Goal: Book appointment/travel/reservation

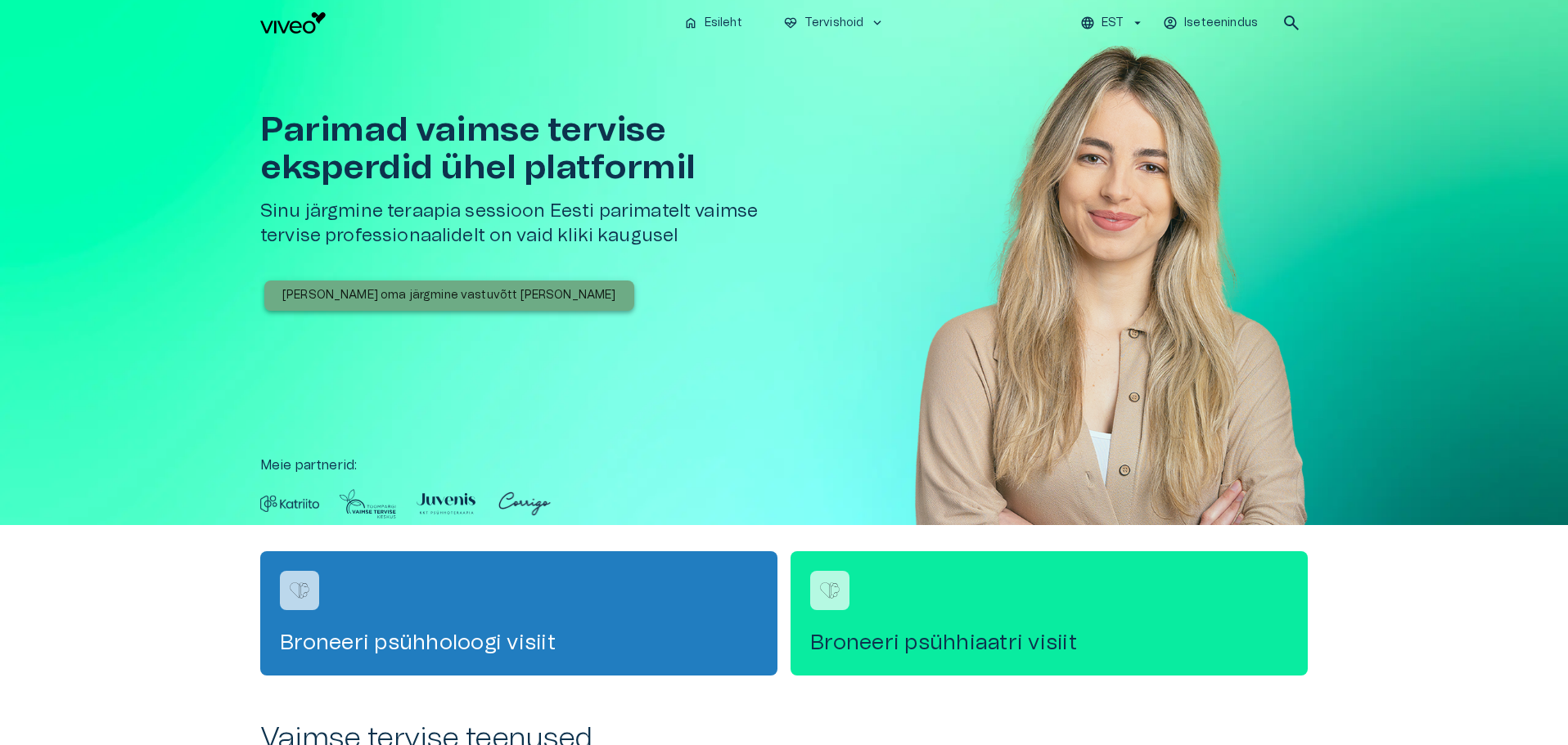
click at [463, 303] on p "[PERSON_NAME] oma järgmine vastuvõtt [PERSON_NAME]" at bounding box center [449, 296] width 334 height 18
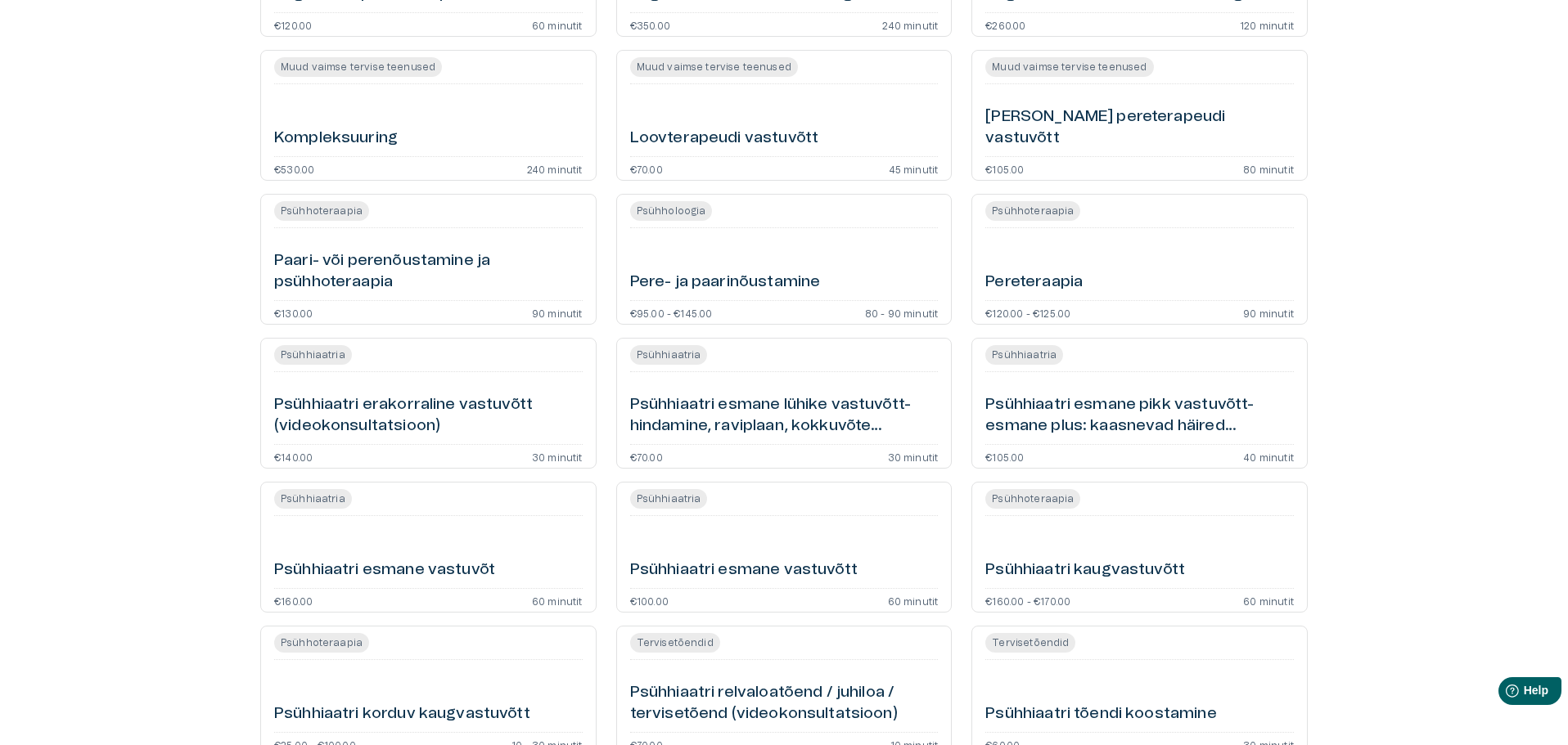
scroll to position [981, 0]
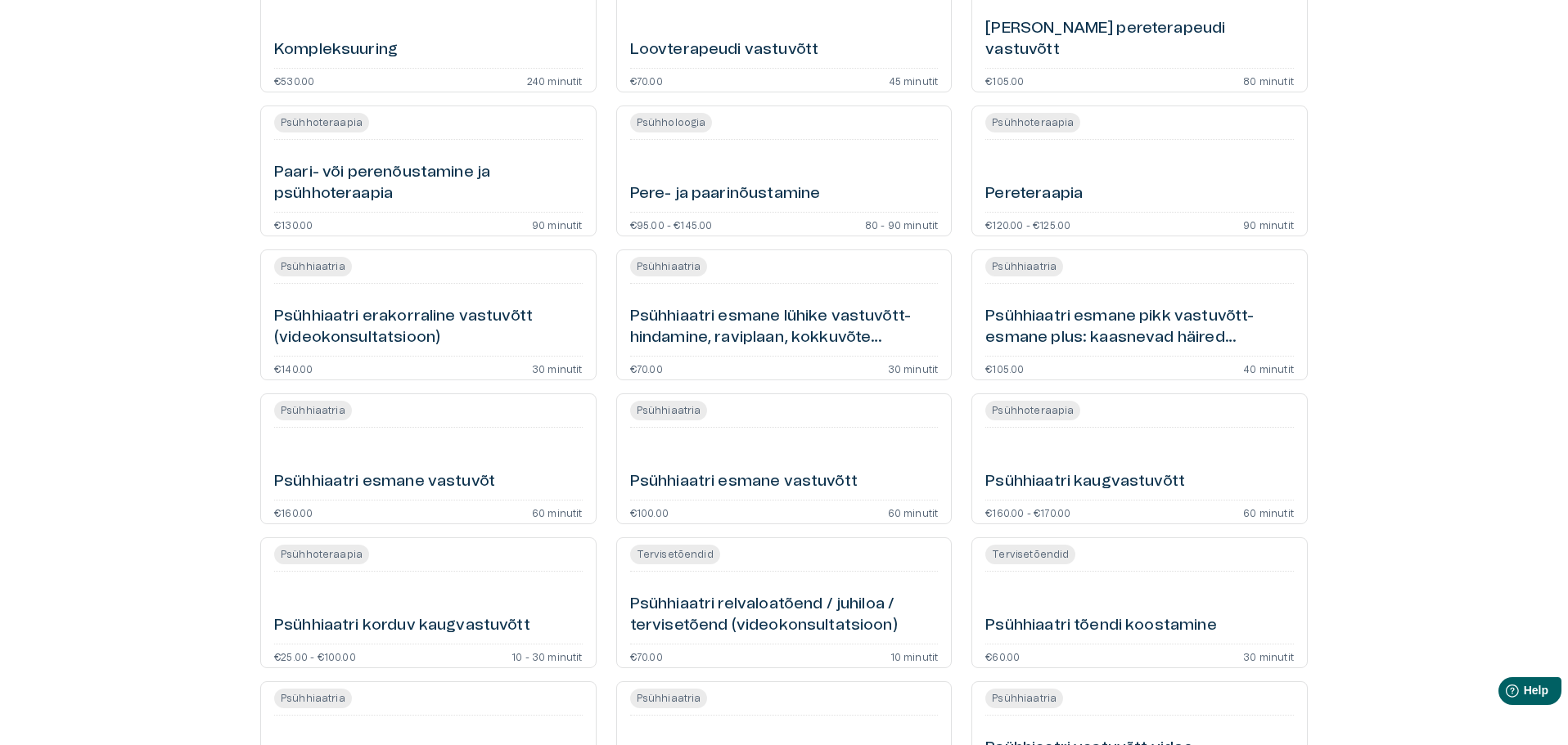
click at [750, 322] on h6 "Psühhiaatri esmane lühike vastuvõtt- hindamine, raviplaan, kokkuvõte (videokons…" at bounding box center [784, 327] width 308 height 44
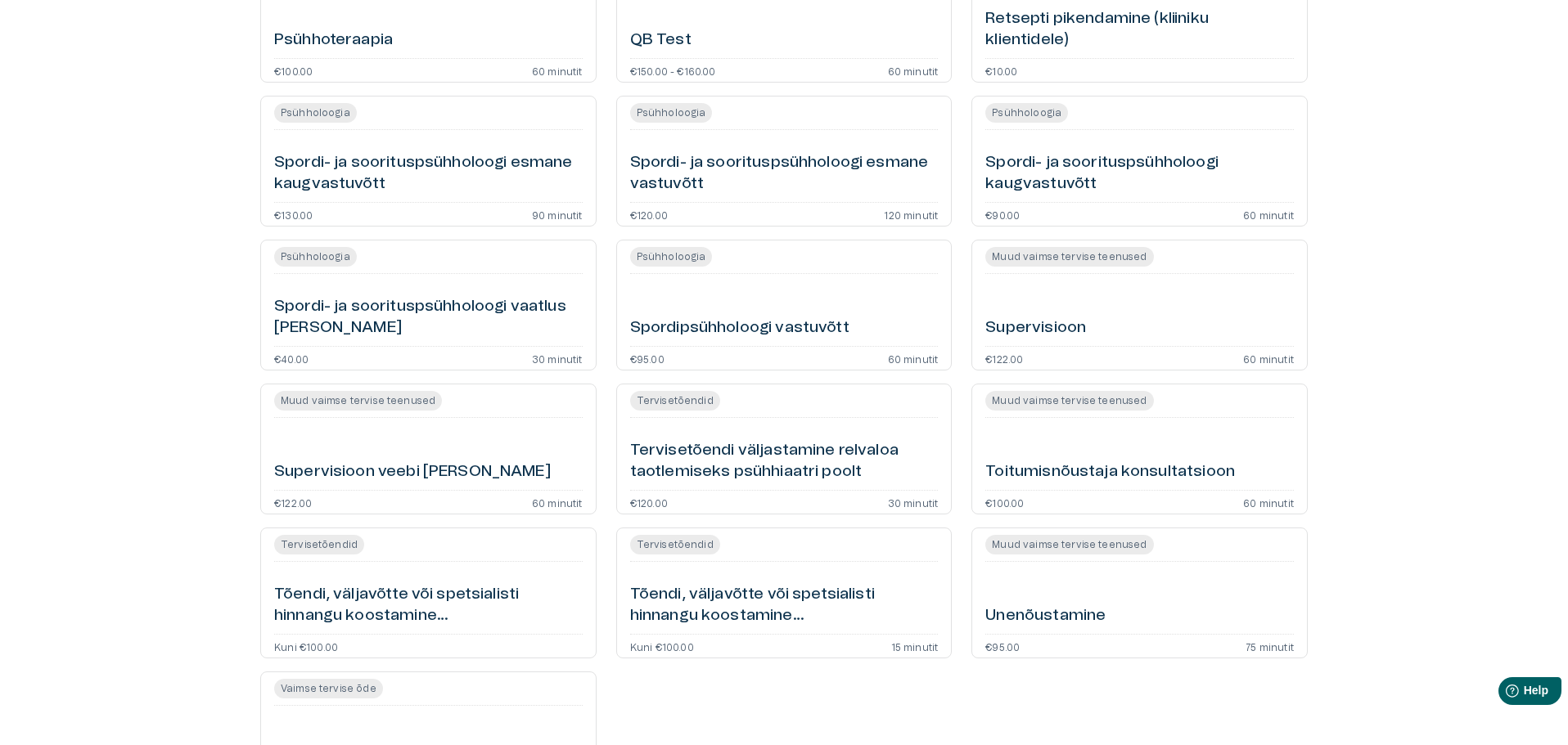
scroll to position [2607, 0]
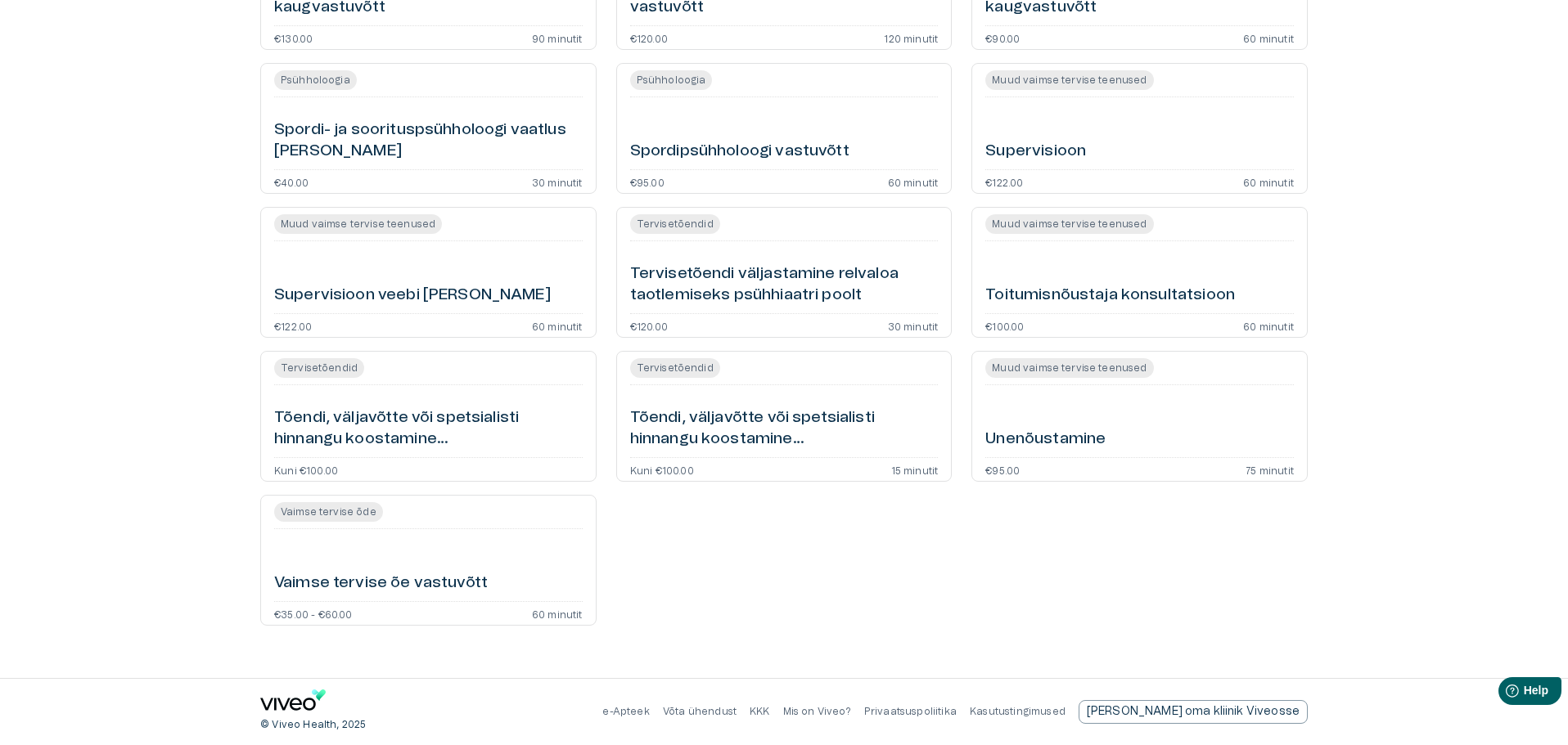
click at [423, 570] on div "Vaimse tervise õe vastuvõtt" at bounding box center [428, 565] width 308 height 59
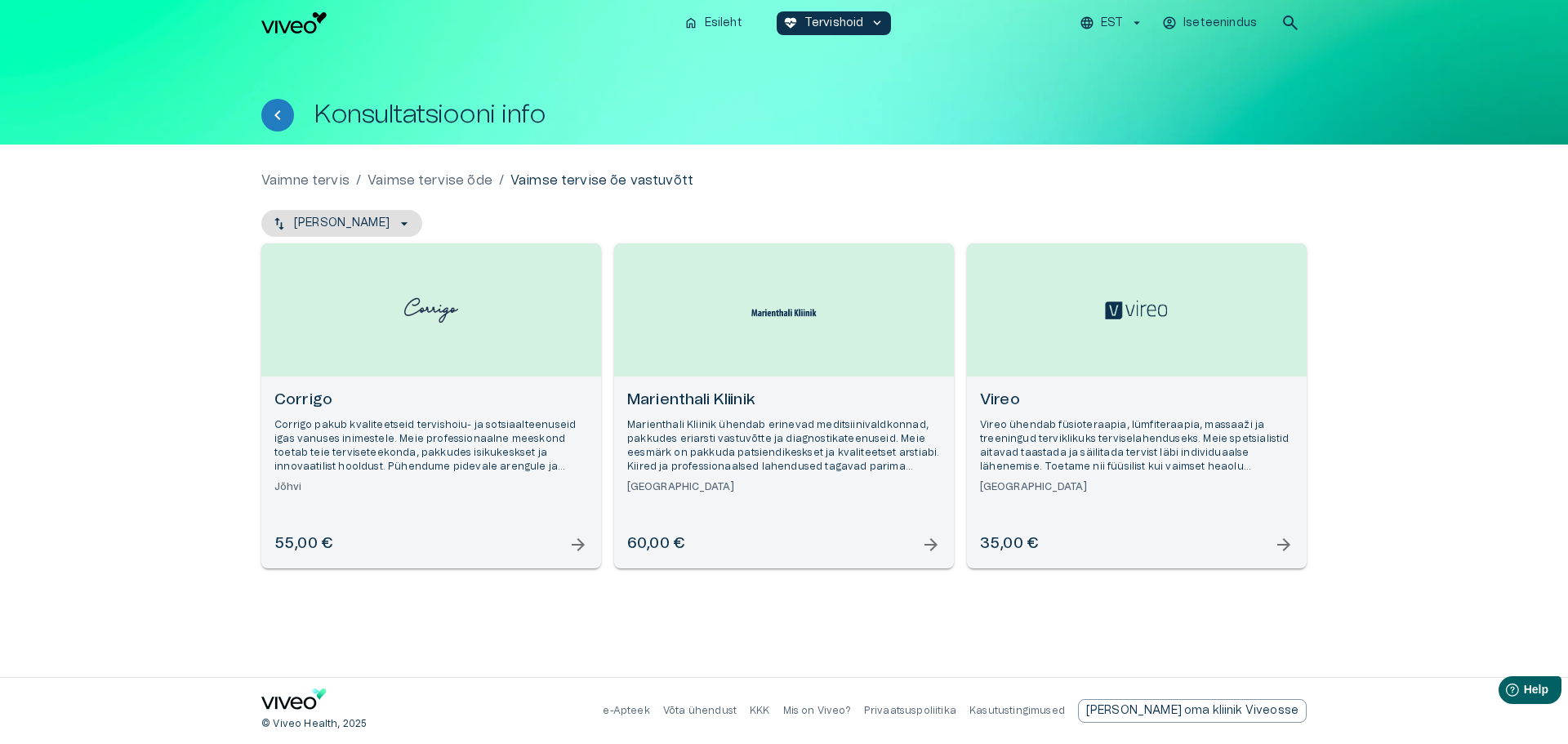
click at [1058, 405] on h6 "Vireo" at bounding box center [1137, 400] width 314 height 22
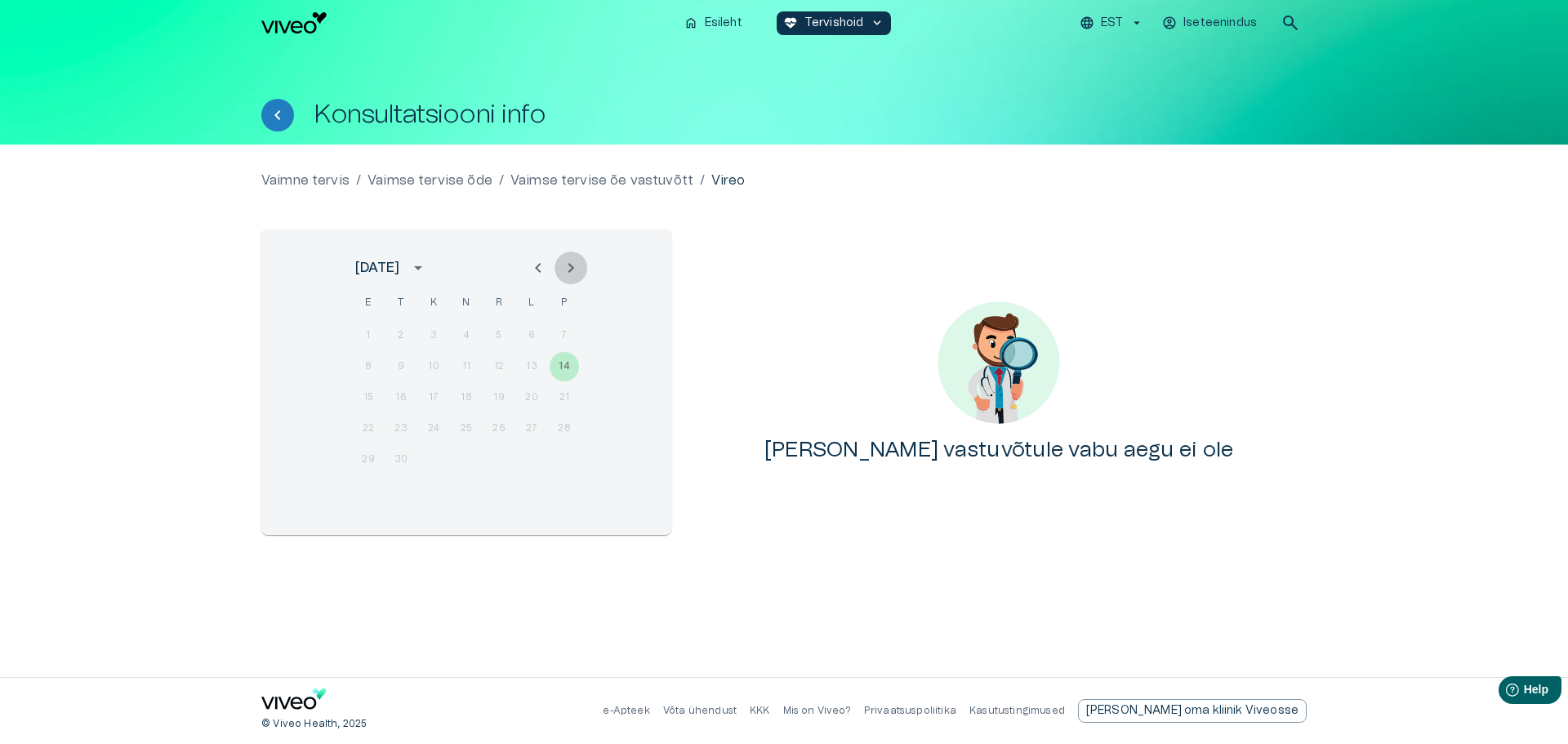
click at [576, 264] on icon "Next month" at bounding box center [571, 268] width 19 height 19
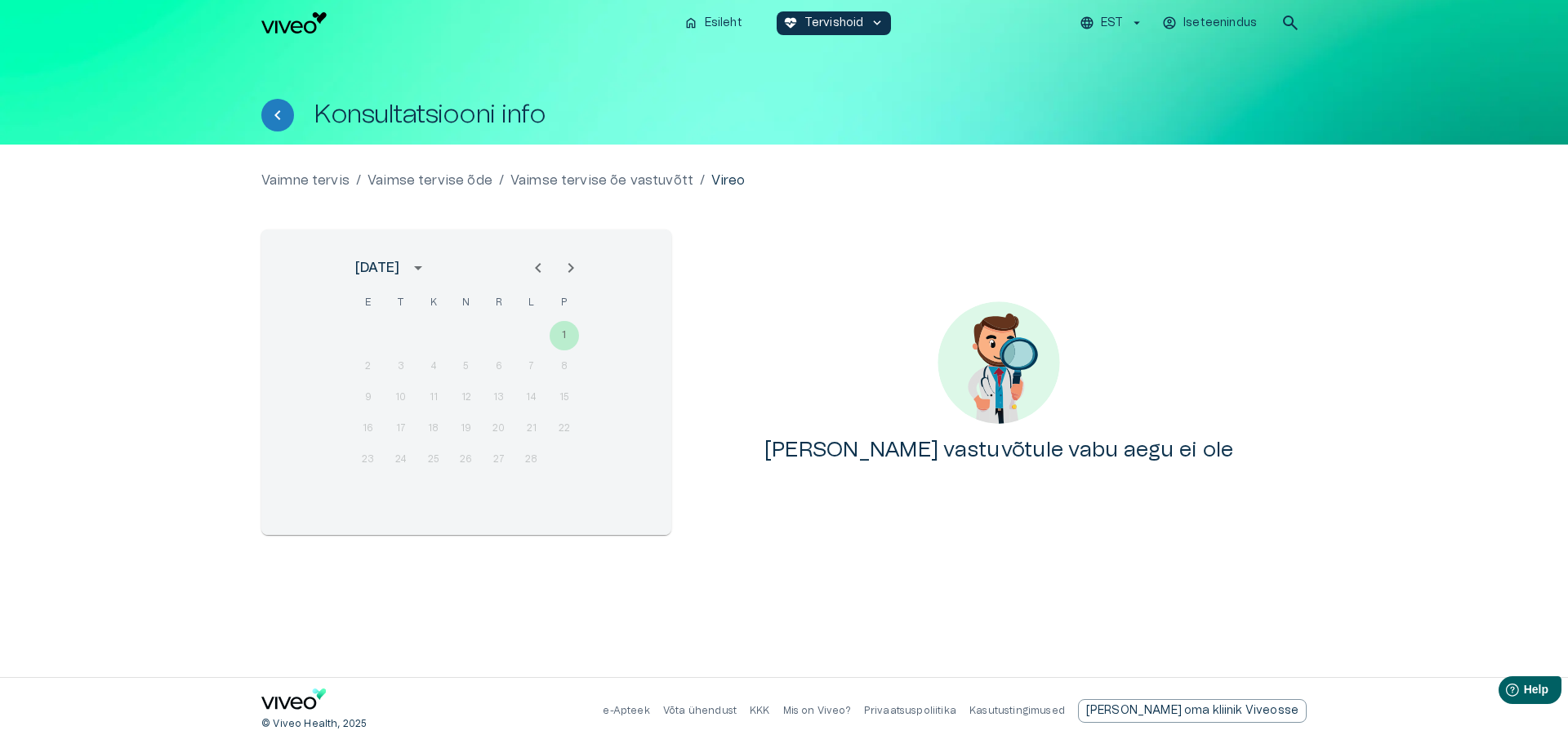
click at [576, 264] on icon "Next month" at bounding box center [571, 268] width 19 height 19
click at [576, 263] on icon "Next month" at bounding box center [571, 268] width 19 height 19
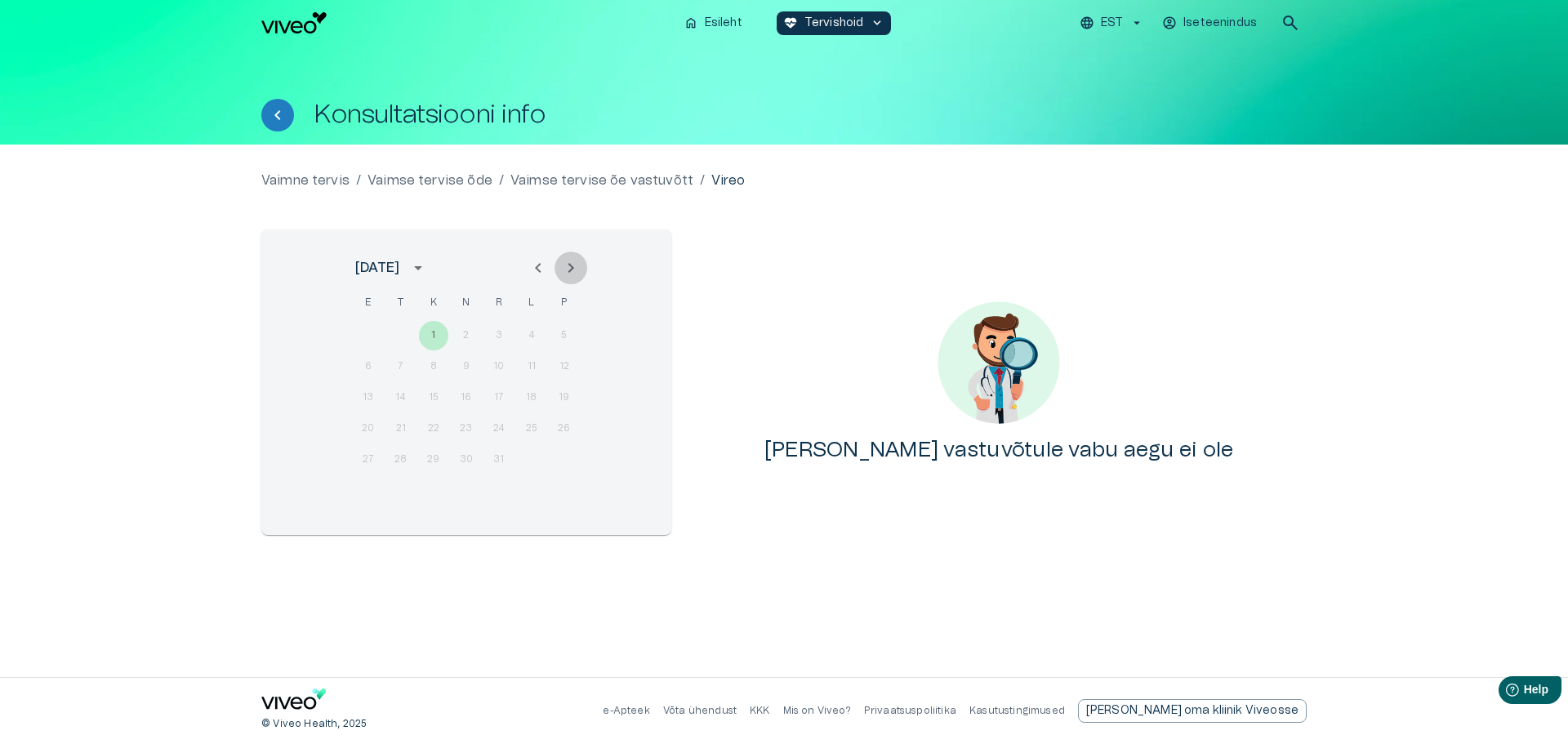
click at [576, 263] on icon "Next month" at bounding box center [571, 268] width 19 height 19
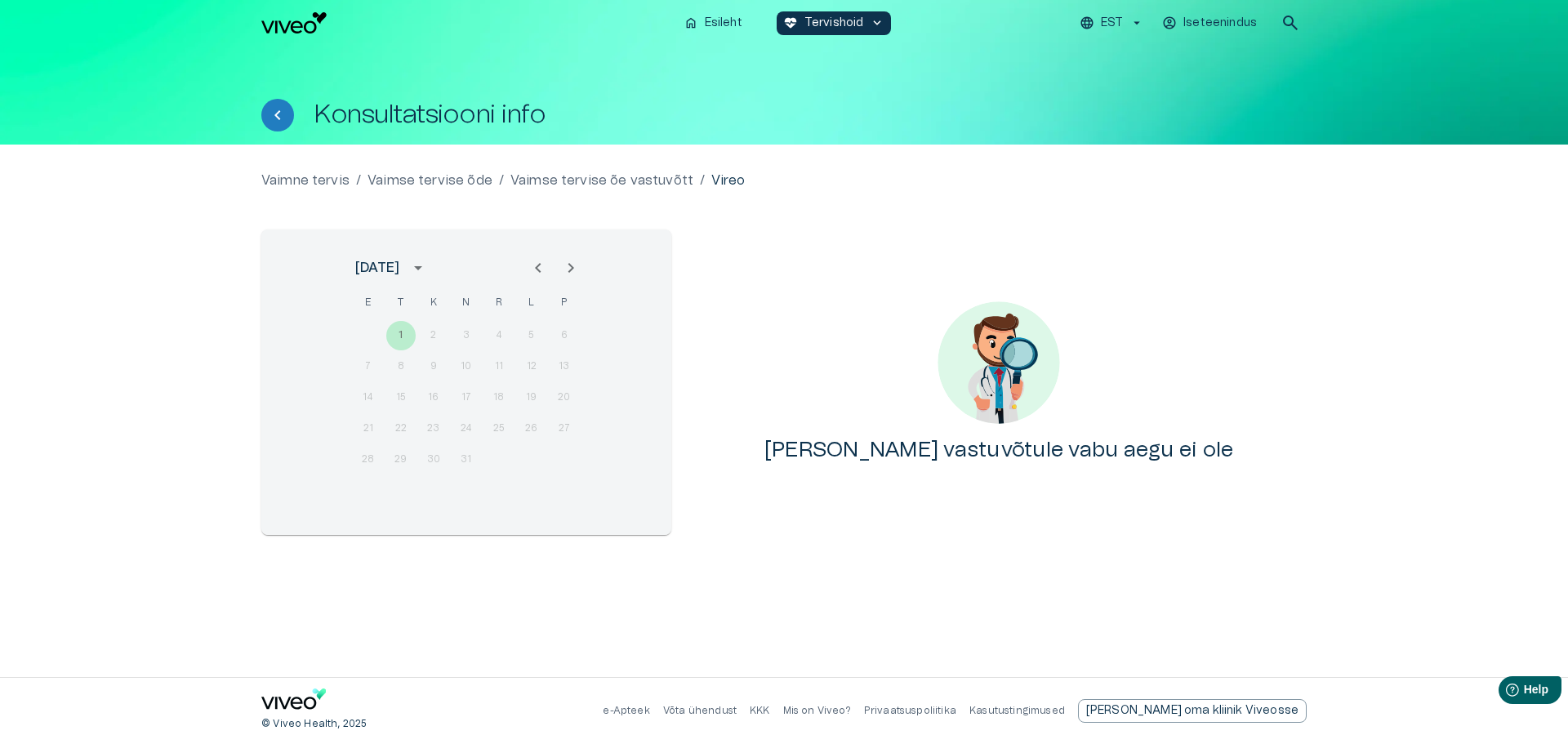
click at [576, 263] on icon "Next month" at bounding box center [571, 268] width 19 height 19
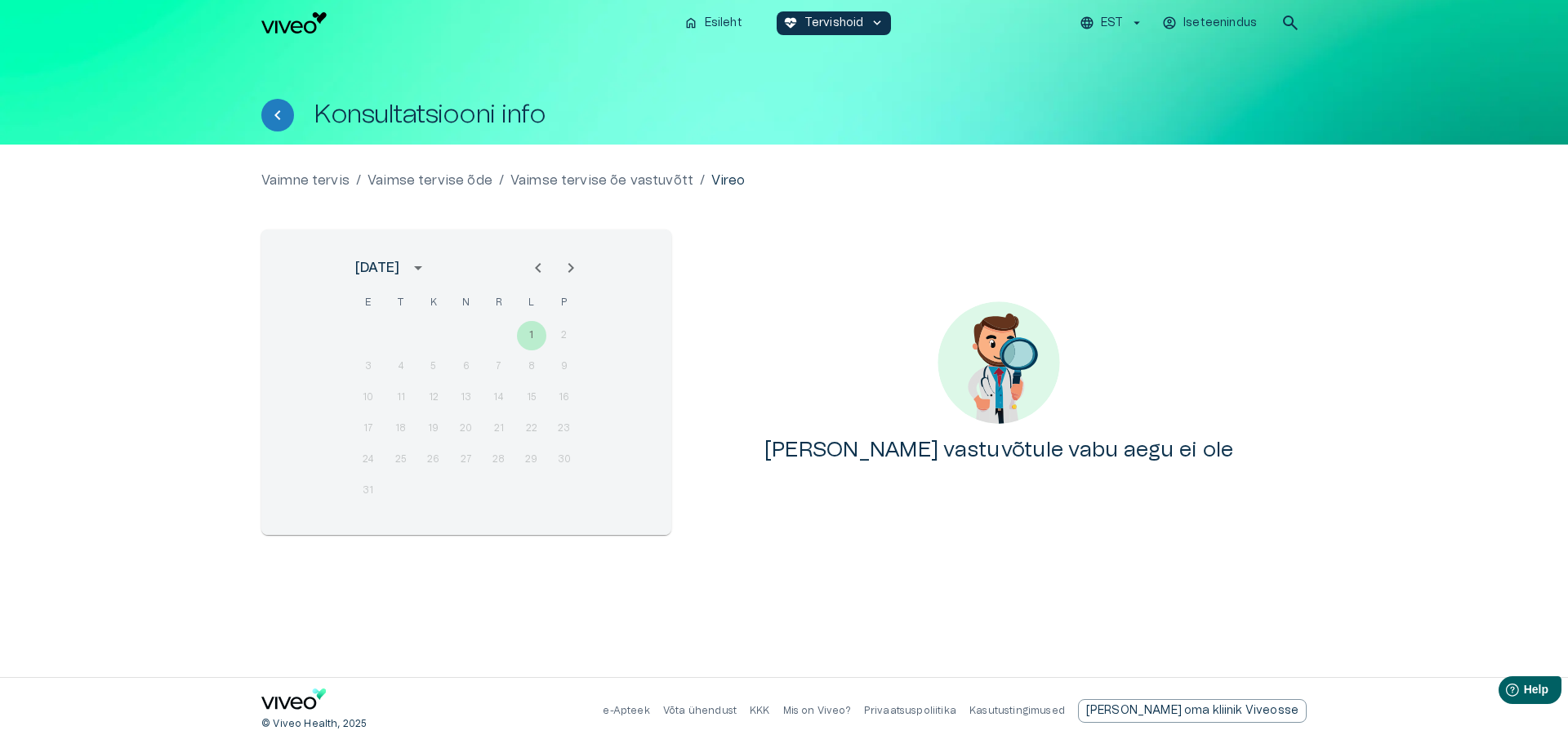
click at [576, 263] on icon "Next month" at bounding box center [571, 268] width 19 height 19
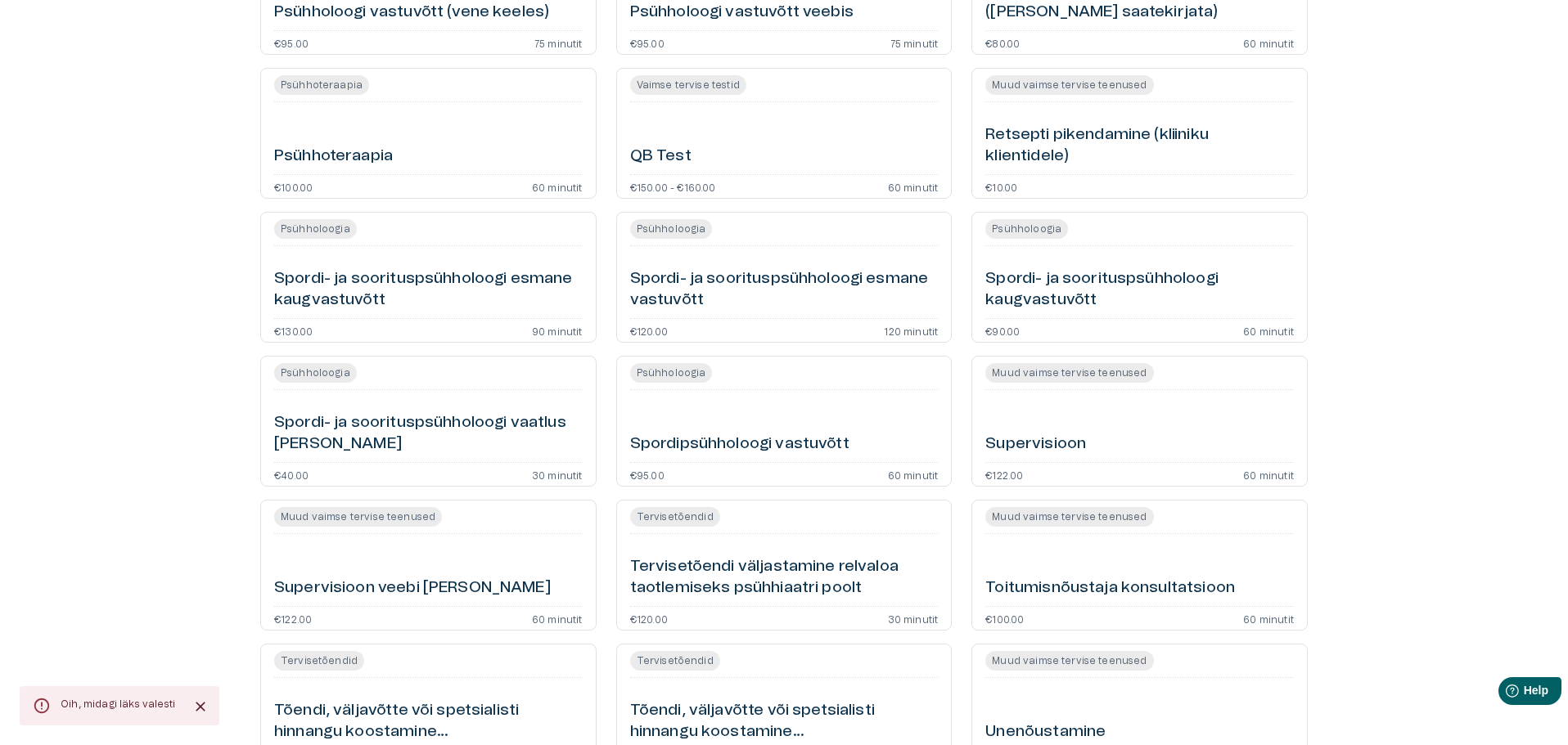
scroll to position [2280, 0]
